Goal: Information Seeking & Learning: Learn about a topic

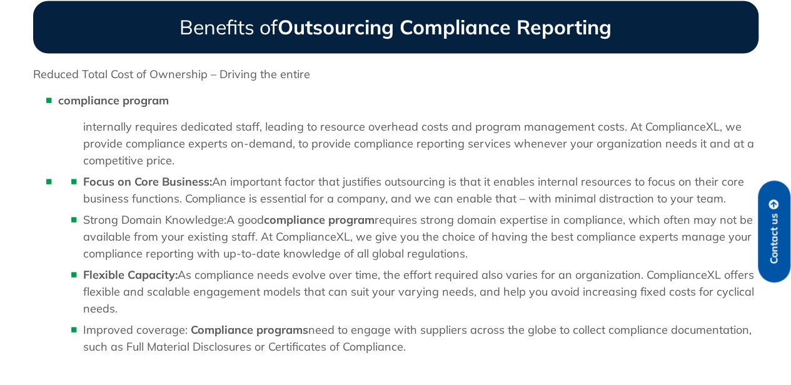
click at [339, 99] on p "compliance program" at bounding box center [408, 99] width 700 height 17
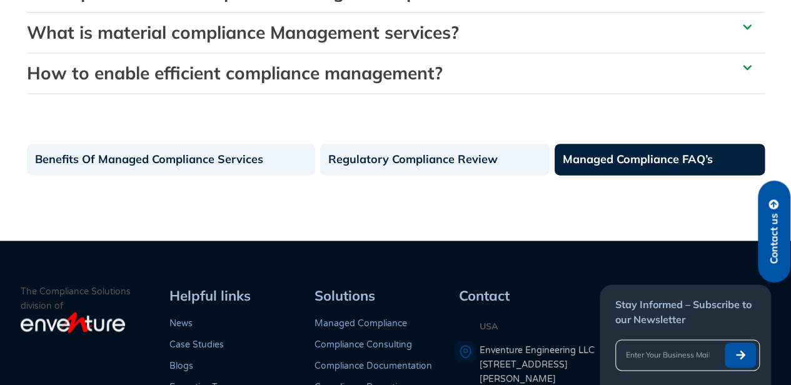
scroll to position [750, 0]
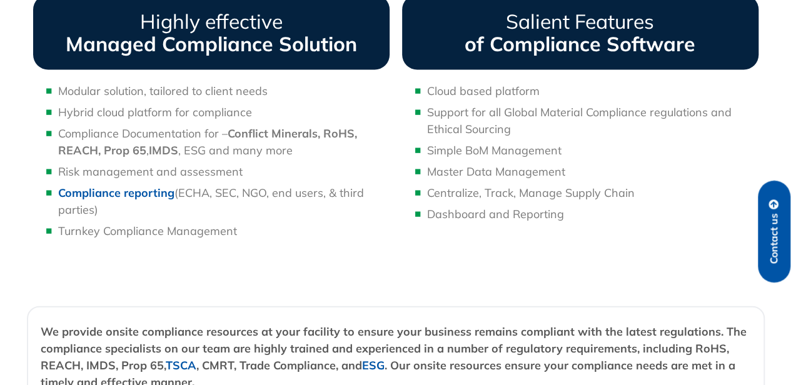
scroll to position [1313, 0]
